Goal: Task Accomplishment & Management: Manage account settings

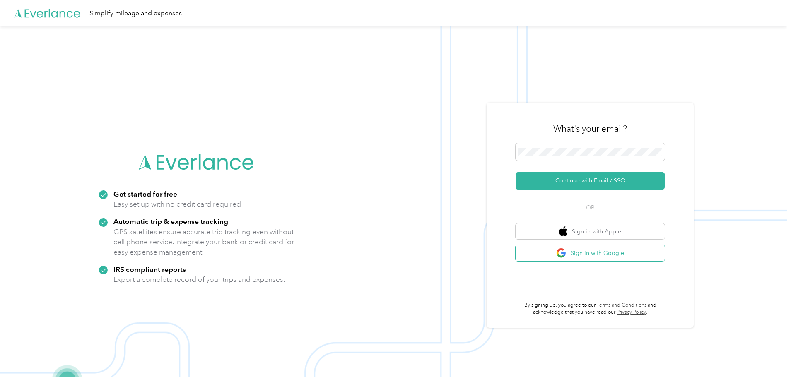
click at [601, 253] on button "Sign in with Google" at bounding box center [590, 253] width 149 height 16
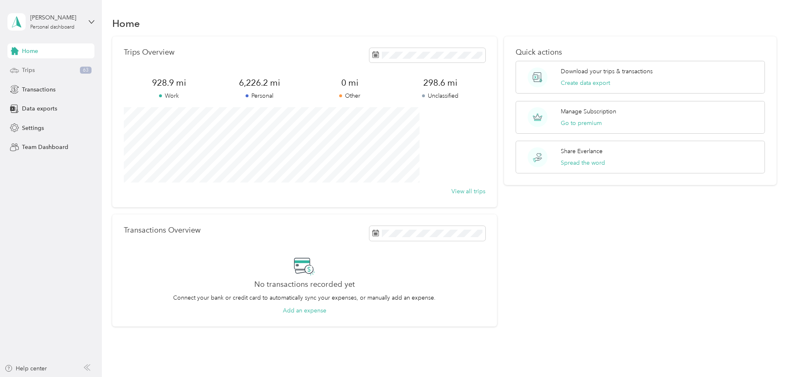
click at [46, 72] on div "Trips 63" at bounding box center [50, 70] width 87 height 15
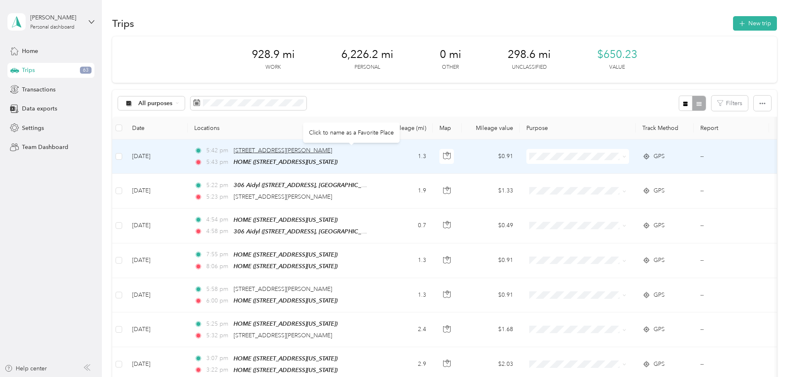
click at [324, 150] on span "[STREET_ADDRESS][PERSON_NAME]" at bounding box center [283, 150] width 99 height 7
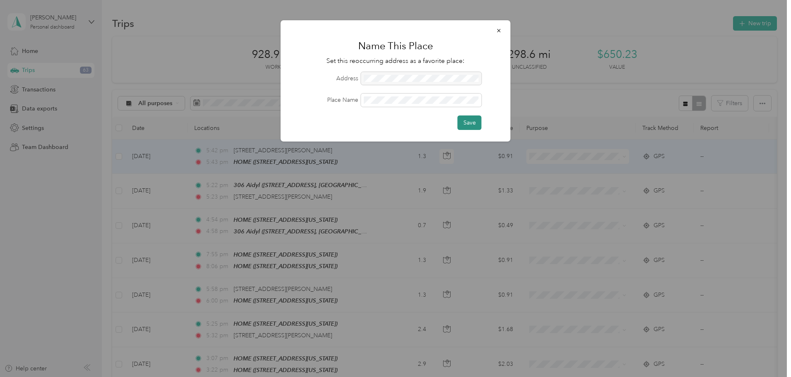
click at [469, 122] on button "Save" at bounding box center [470, 123] width 24 height 14
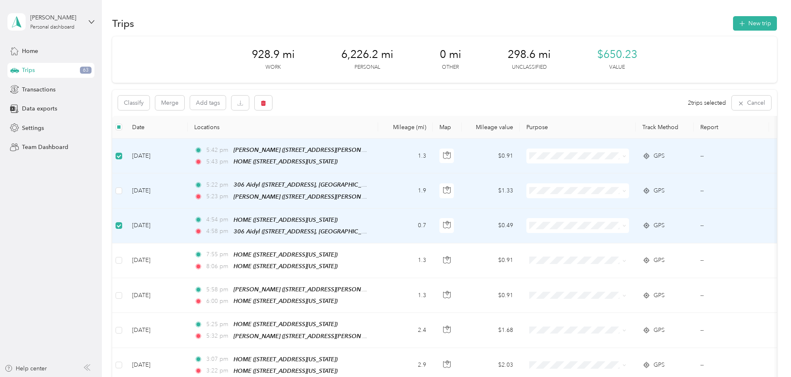
click at [126, 192] on td at bounding box center [118, 191] width 13 height 35
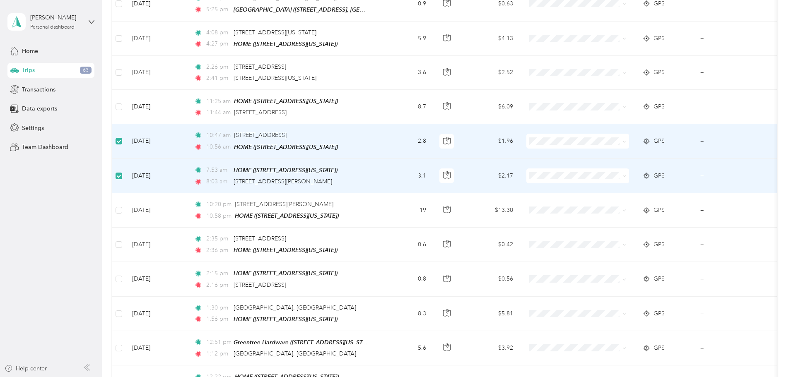
scroll to position [497, 0]
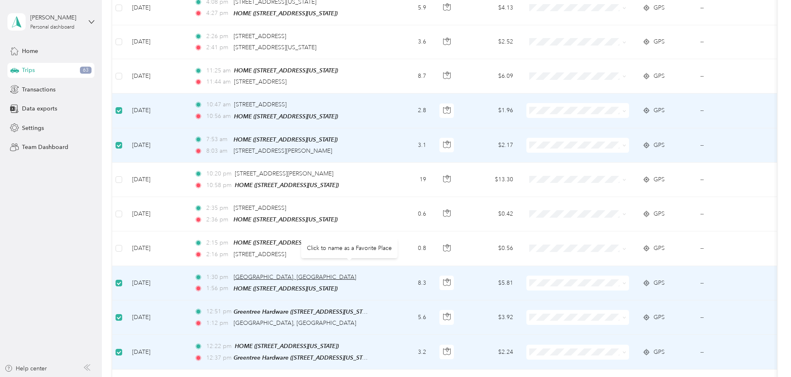
click at [316, 274] on span "[GEOGRAPHIC_DATA], [GEOGRAPHIC_DATA]" at bounding box center [295, 277] width 123 height 7
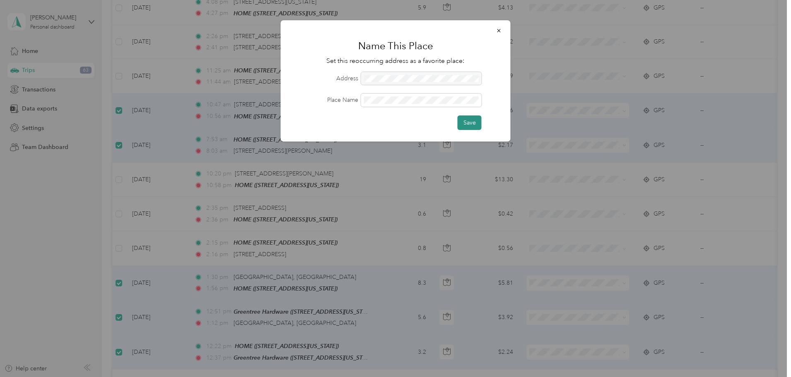
click at [469, 127] on button "Save" at bounding box center [470, 123] width 24 height 14
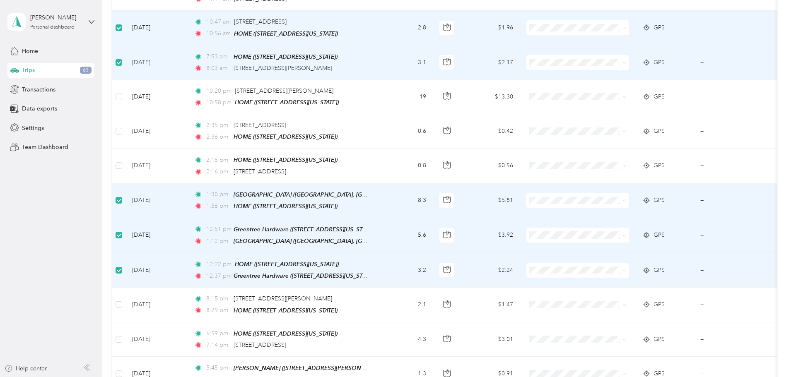
scroll to position [621, 0]
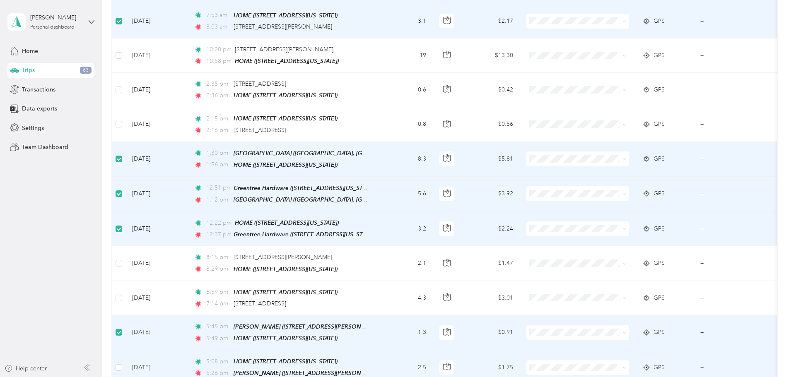
click at [126, 350] on td at bounding box center [118, 367] width 13 height 35
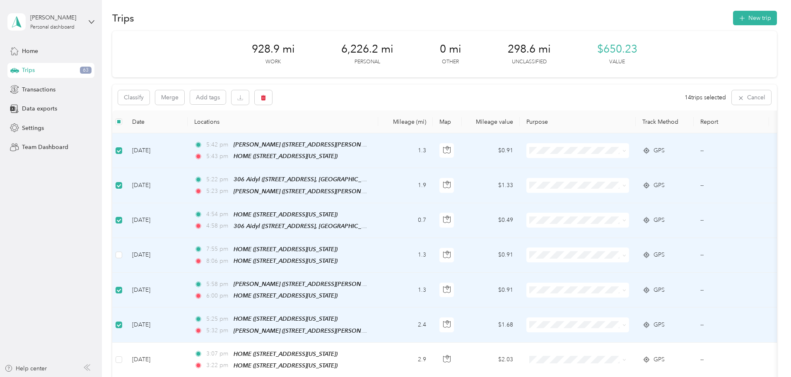
scroll to position [0, 0]
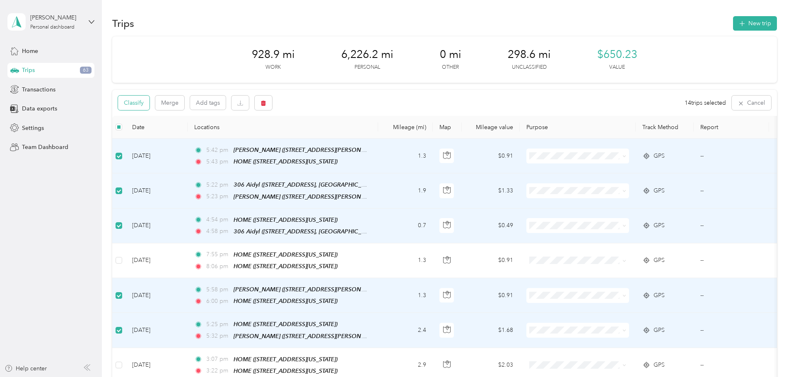
click at [150, 100] on button "Classify" at bounding box center [133, 103] width 31 height 14
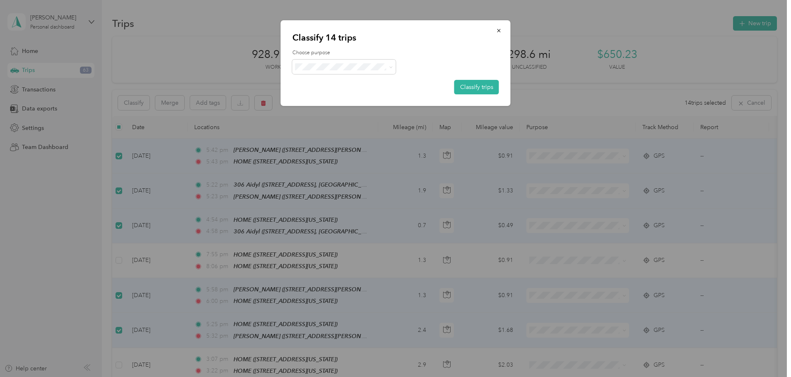
click at [323, 83] on span "Work" at bounding box center [351, 80] width 77 height 9
click at [492, 87] on button "Classify trips" at bounding box center [476, 87] width 45 height 14
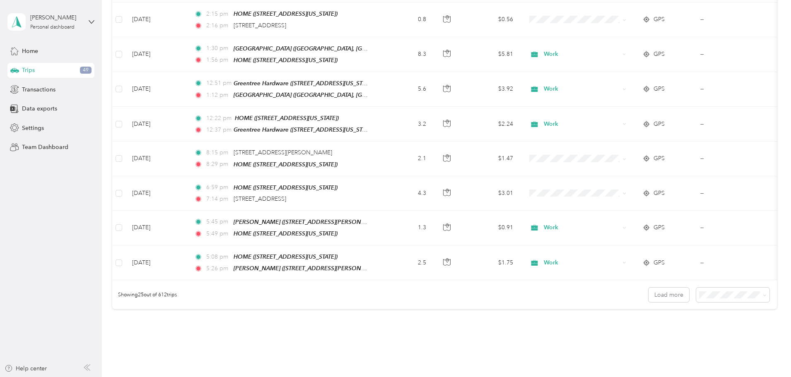
scroll to position [764, 0]
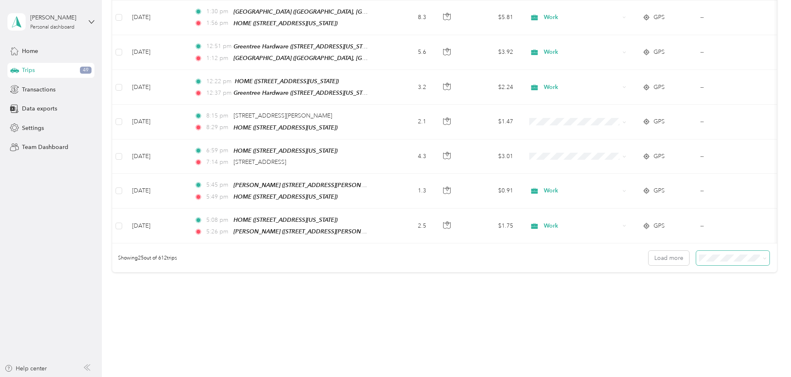
click at [696, 254] on span at bounding box center [732, 258] width 73 height 14
click at [664, 292] on span "100 per load" at bounding box center [662, 292] width 34 height 7
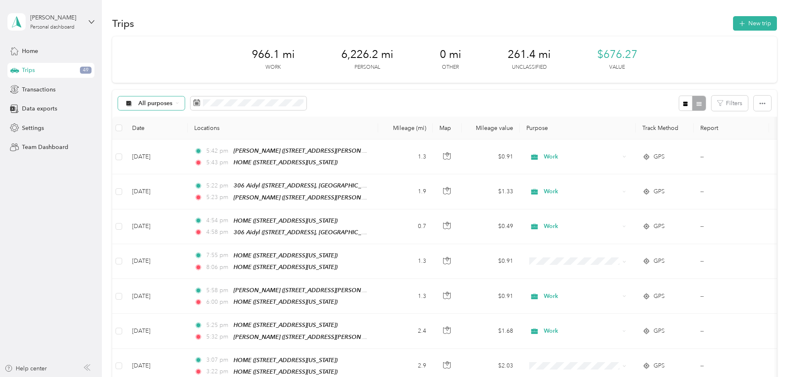
click at [185, 109] on div "All purposes" at bounding box center [151, 104] width 67 height 14
click at [199, 128] on li "Unclassified" at bounding box center [206, 130] width 66 height 14
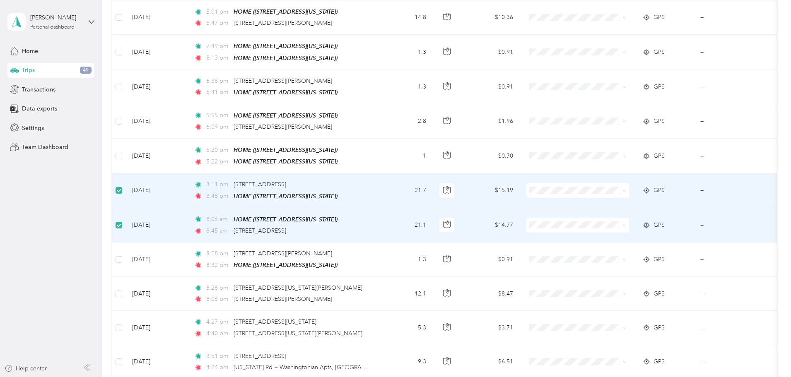
scroll to position [1245, 0]
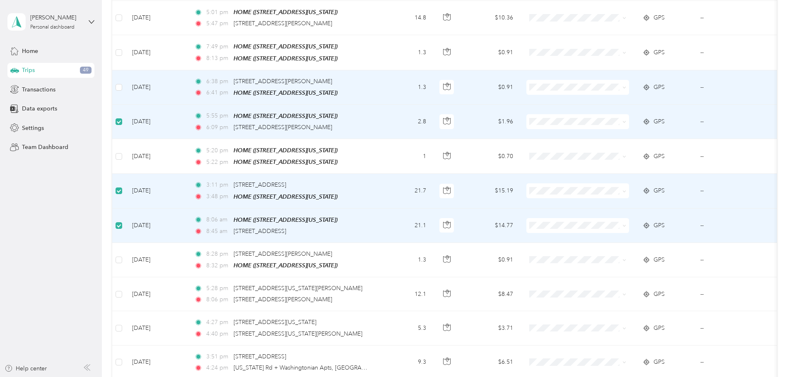
click at [126, 75] on td at bounding box center [118, 87] width 13 height 34
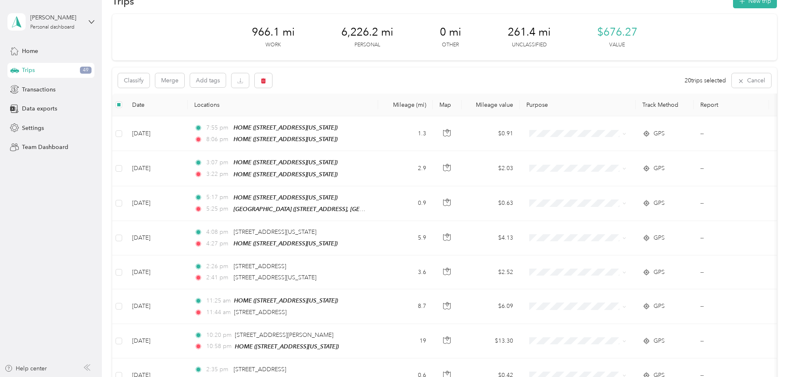
scroll to position [2, 0]
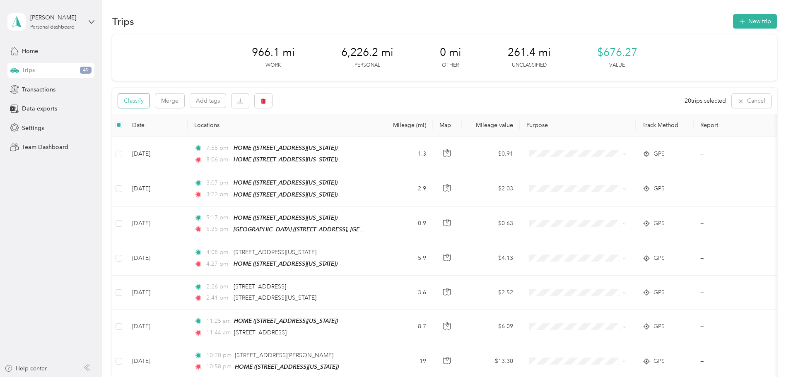
click at [150, 103] on button "Classify" at bounding box center [133, 101] width 31 height 14
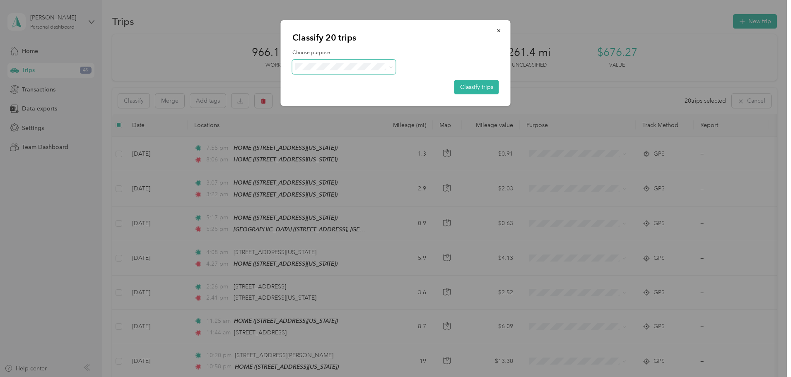
click at [354, 70] on span at bounding box center [344, 67] width 104 height 14
click at [479, 83] on button "Classify trips" at bounding box center [476, 87] width 45 height 14
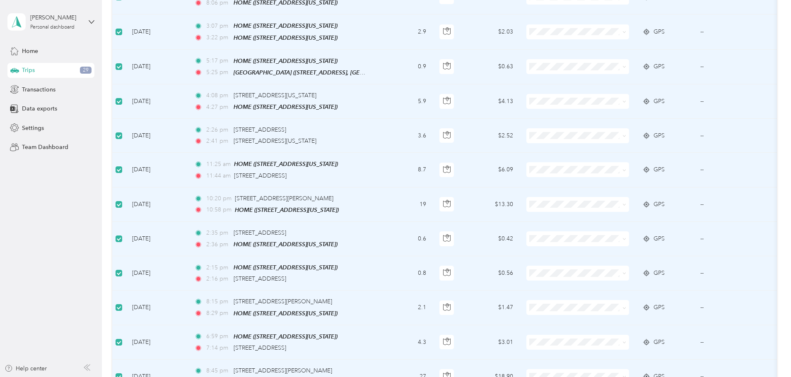
scroll to position [0, 0]
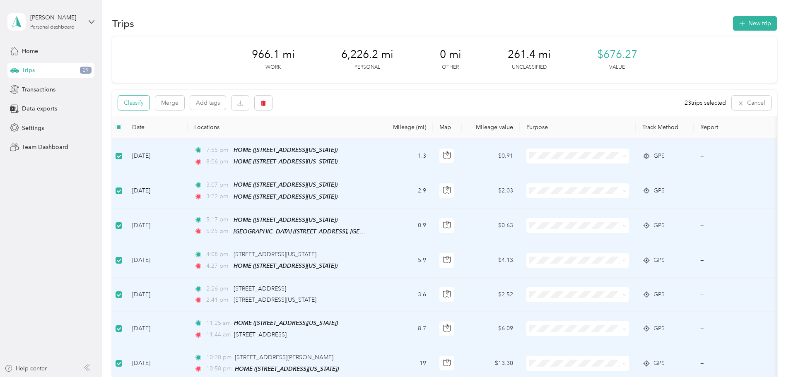
click at [150, 106] on button "Classify" at bounding box center [133, 103] width 31 height 14
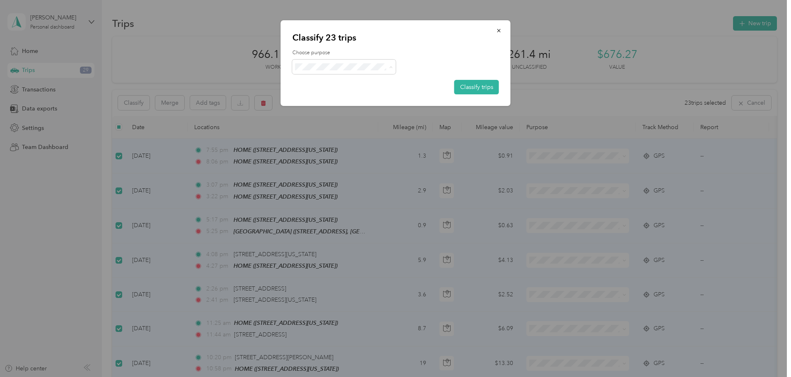
click at [325, 93] on span "Personal" at bounding box center [351, 96] width 77 height 9
click at [487, 85] on button "Classify trips" at bounding box center [476, 87] width 45 height 14
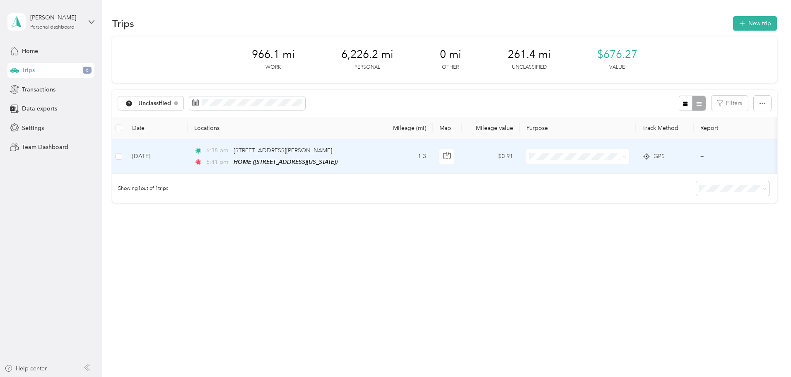
click at [609, 168] on span "Work" at bounding box center [641, 172] width 77 height 9
